Goal: Information Seeking & Learning: Check status

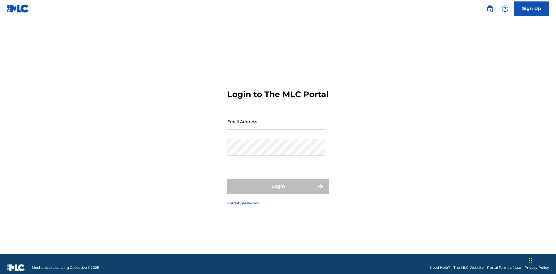
scroll to position [8, 0]
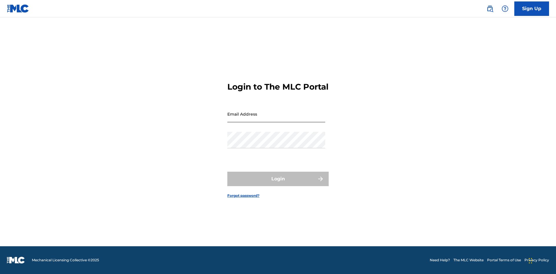
click at [276, 119] on input "Email Address" at bounding box center [276, 114] width 98 height 16
type input "Duke.McTesterson@gmail.com"
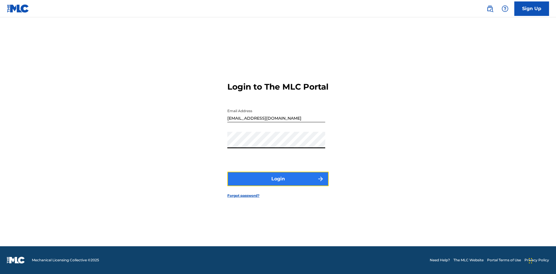
click at [278, 184] on button "Login" at bounding box center [277, 179] width 101 height 14
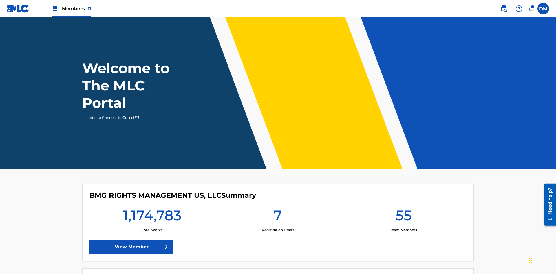
click at [71, 8] on span "Members 11" at bounding box center [76, 8] width 29 height 7
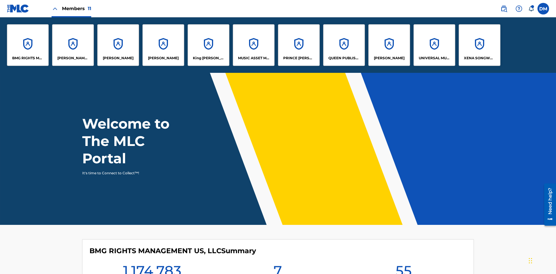
scroll to position [21, 0]
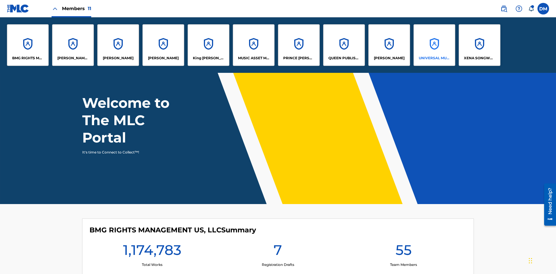
click at [434, 58] on p "UNIVERSAL MUSIC PUB GROUP" at bounding box center [435, 58] width 32 height 5
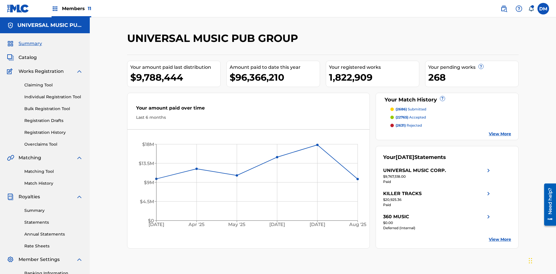
scroll to position [85, 0]
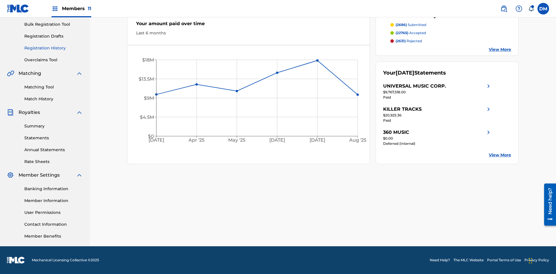
click at [54, 48] on link "Registration History" at bounding box center [53, 48] width 58 height 6
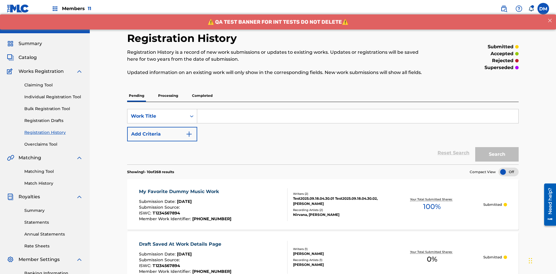
scroll to position [55, 0]
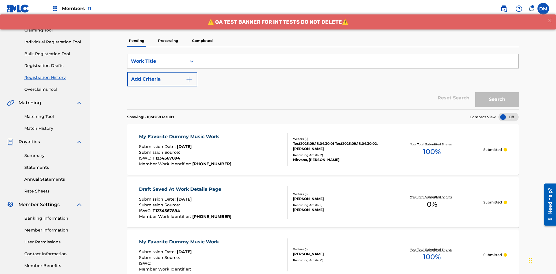
click at [202, 41] on p "Completed" at bounding box center [202, 41] width 24 height 12
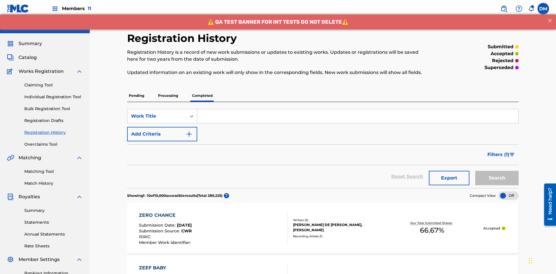
scroll to position [78, 0]
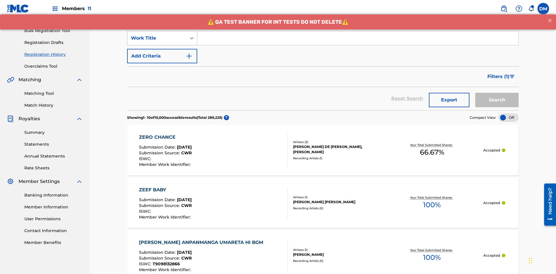
click at [157, 38] on div "Work Title" at bounding box center [157, 38] width 52 height 7
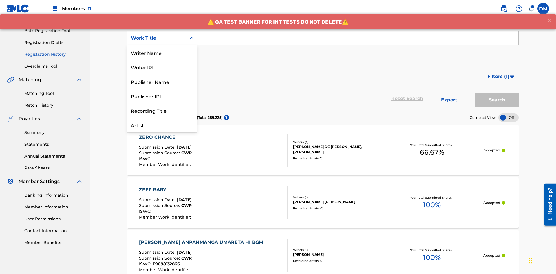
scroll to position [29, 0]
click at [162, 125] on div "Work Title" at bounding box center [161, 125] width 69 height 14
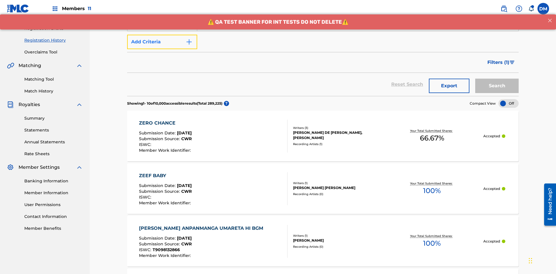
click at [162, 42] on button "Add Criteria" at bounding box center [162, 42] width 70 height 14
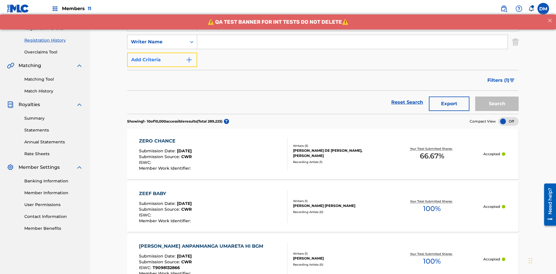
scroll to position [96, 0]
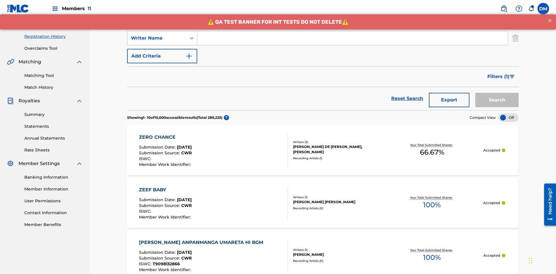
click at [157, 38] on div "Writer Name" at bounding box center [157, 38] width 52 height 7
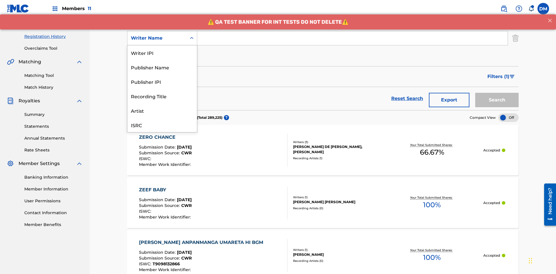
scroll to position [14, 0]
click at [162, 82] on div "Recording Title" at bounding box center [161, 81] width 69 height 14
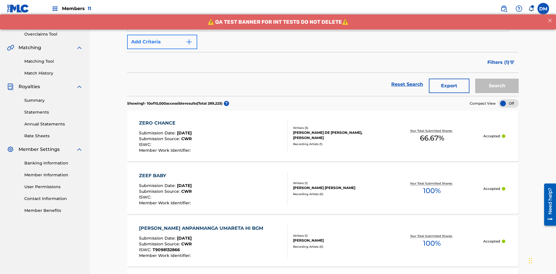
click at [162, 42] on button "Add Criteria" at bounding box center [162, 42] width 70 height 14
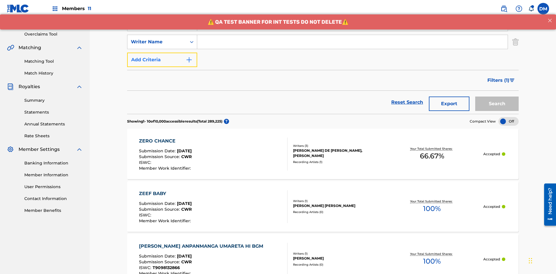
scroll to position [114, 0]
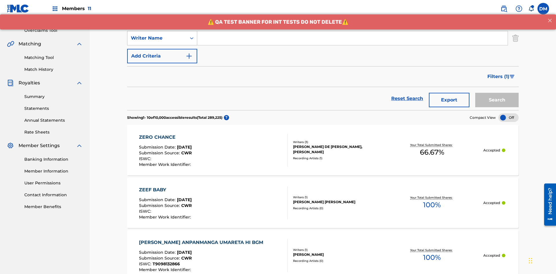
click at [157, 38] on div "Writer Name" at bounding box center [157, 38] width 52 height 7
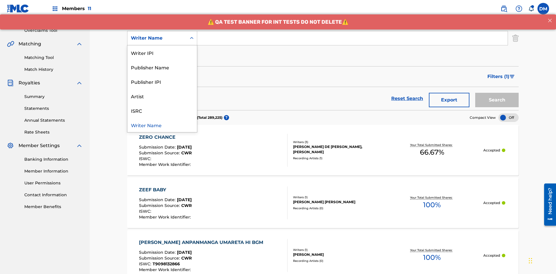
click at [162, 111] on div "ISRC" at bounding box center [161, 110] width 69 height 14
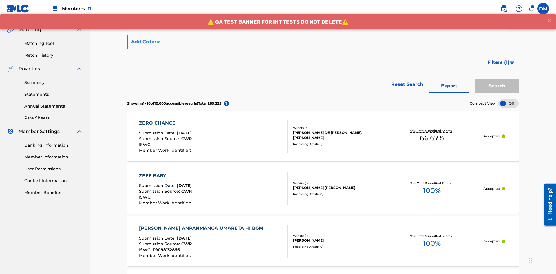
click at [162, 42] on button "Add Criteria" at bounding box center [162, 42] width 70 height 14
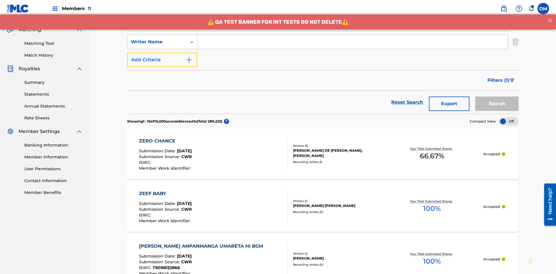
scroll to position [132, 0]
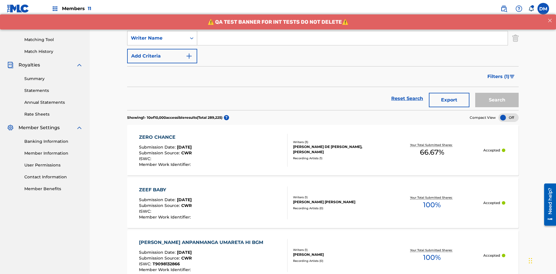
click at [157, 38] on div "Writer Name" at bounding box center [157, 38] width 52 height 7
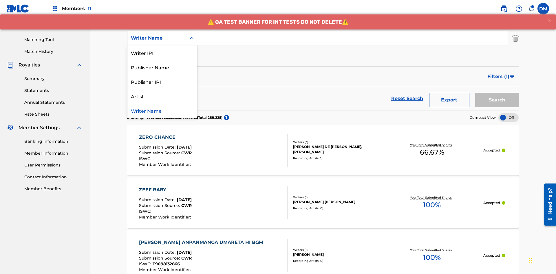
click at [162, 82] on div "Publisher IPI" at bounding box center [161, 81] width 69 height 14
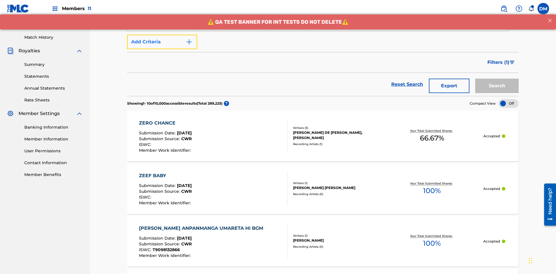
click at [162, 42] on button "Add Criteria" at bounding box center [162, 42] width 70 height 14
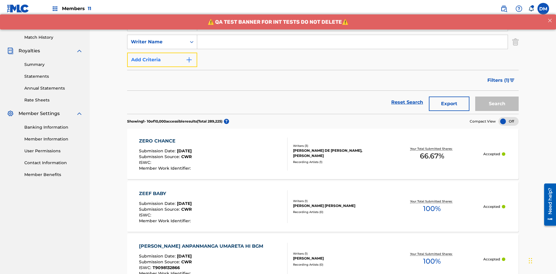
scroll to position [150, 0]
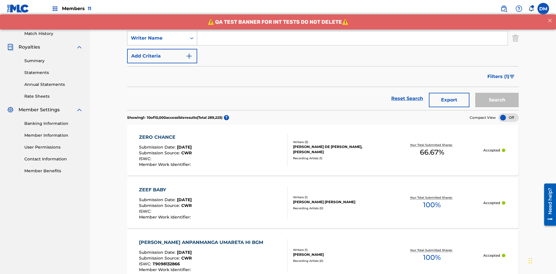
click at [157, 38] on div "Writer Name" at bounding box center [157, 38] width 52 height 7
click at [162, 82] on div "Artist" at bounding box center [161, 81] width 69 height 14
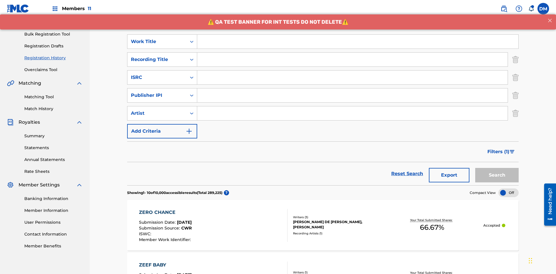
click at [357, 42] on input "Search Form" at bounding box center [357, 42] width 321 height 14
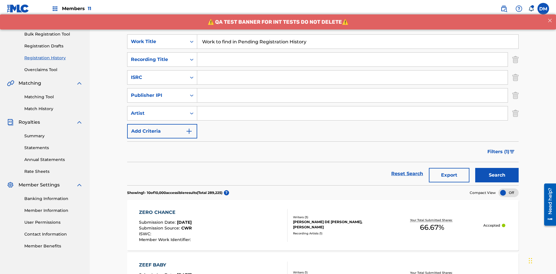
scroll to position [93, 0]
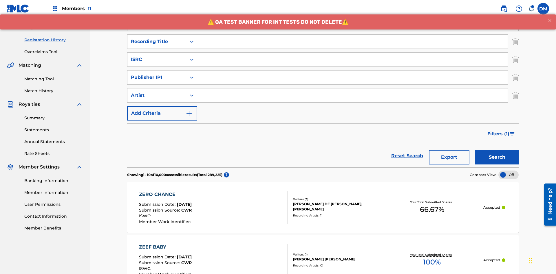
type input "Work to find in Pending Registration History"
click at [352, 42] on input "Search Form" at bounding box center [352, 42] width 310 height 14
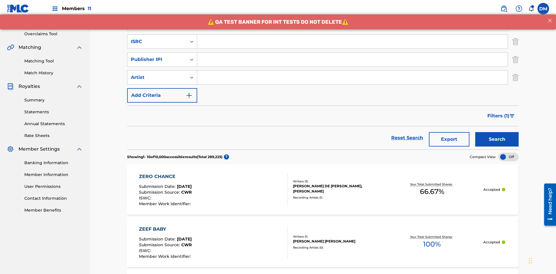
type input "Best Song Ever"
click at [352, 42] on input "Search Form" at bounding box center [352, 42] width 310 height 14
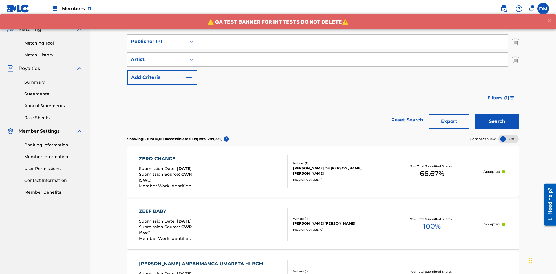
type input "AA3123123123"
click at [352, 42] on input "Search Form" at bounding box center [352, 42] width 310 height 14
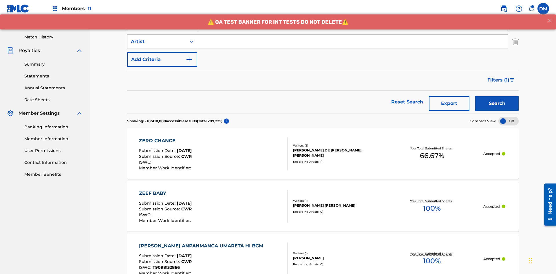
type input "00595839777"
click at [352, 42] on input "Search Form" at bounding box center [352, 42] width 310 height 14
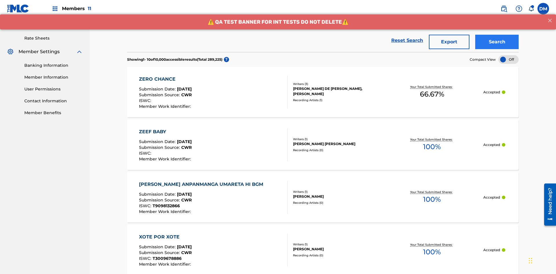
type input "Joe Lewis"
click at [497, 42] on button "Search" at bounding box center [496, 42] width 43 height 14
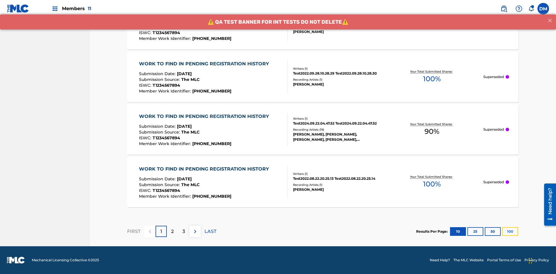
click at [502, 232] on button "100" at bounding box center [510, 232] width 16 height 9
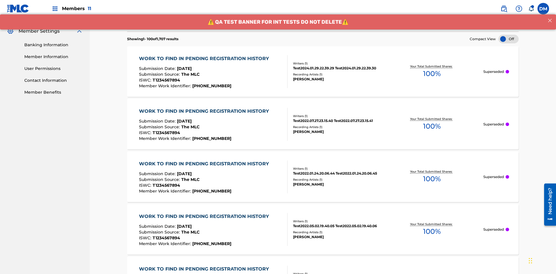
scroll to position [2423, 0]
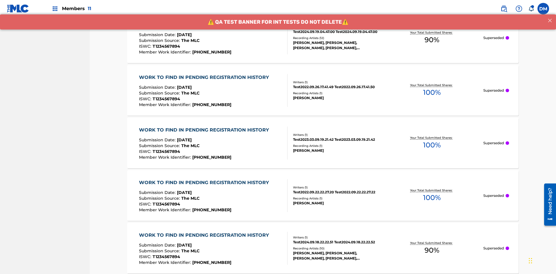
click at [432, 40] on span "90 %" at bounding box center [431, 40] width 15 height 10
